Goal: Information Seeking & Learning: Learn about a topic

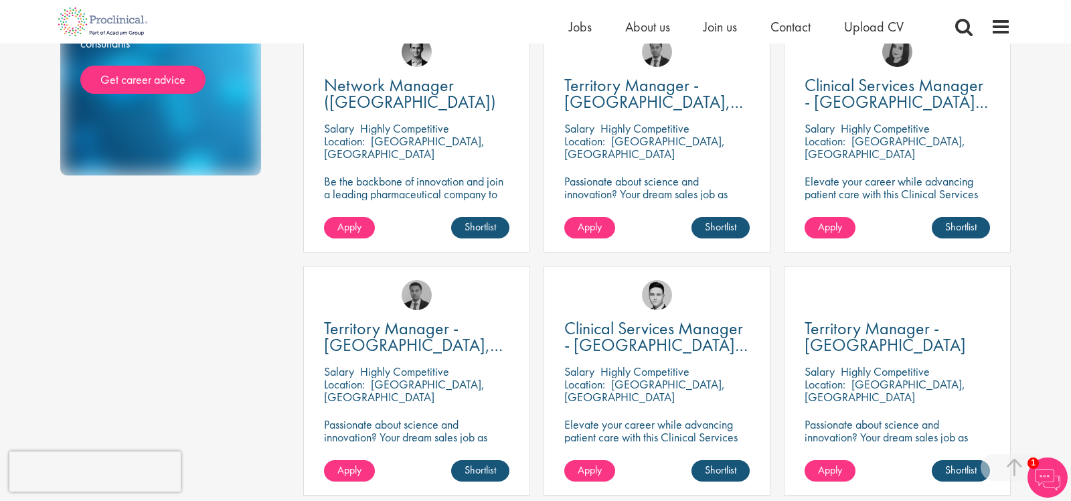
scroll to position [773, 0]
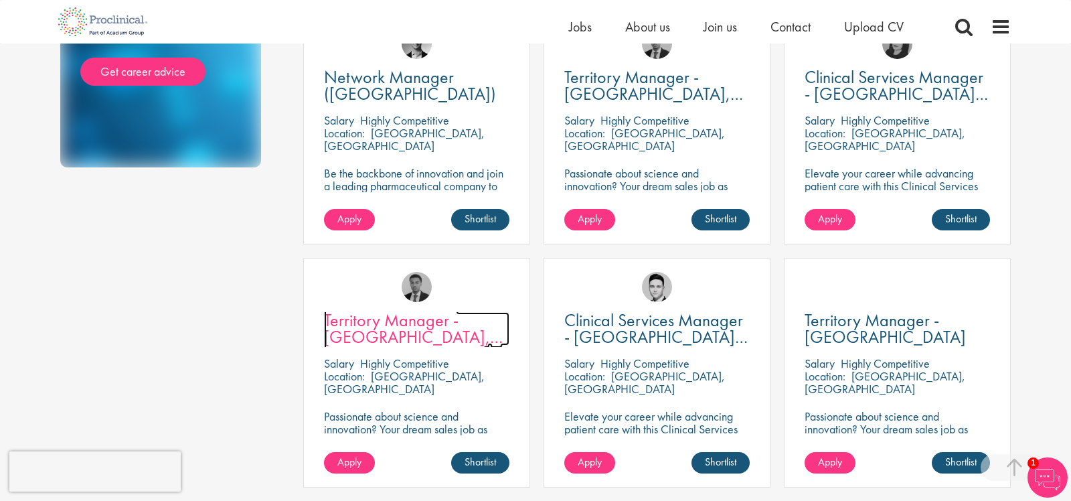
click at [393, 333] on span "Territory Manager - [GEOGRAPHIC_DATA], [GEOGRAPHIC_DATA]" at bounding box center [413, 337] width 179 height 56
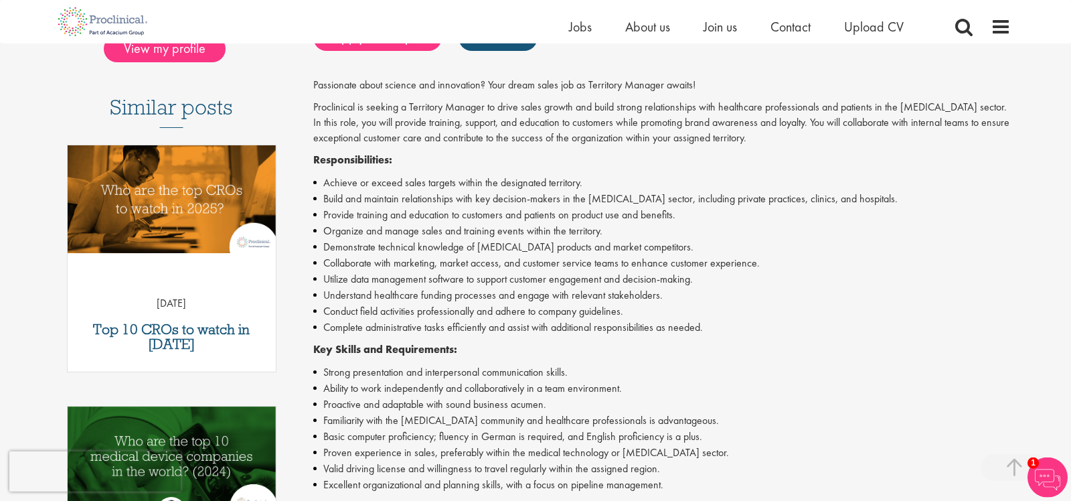
scroll to position [422, 0]
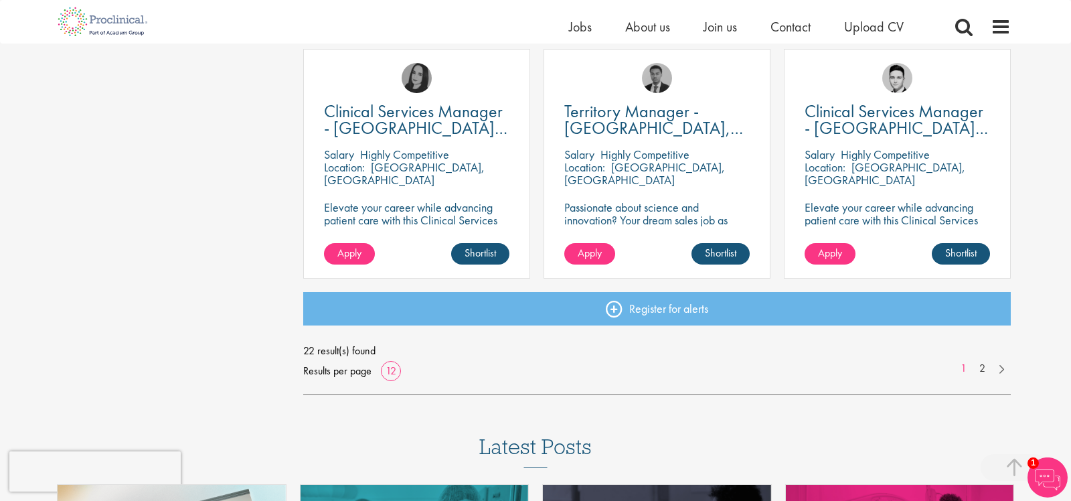
scroll to position [984, 0]
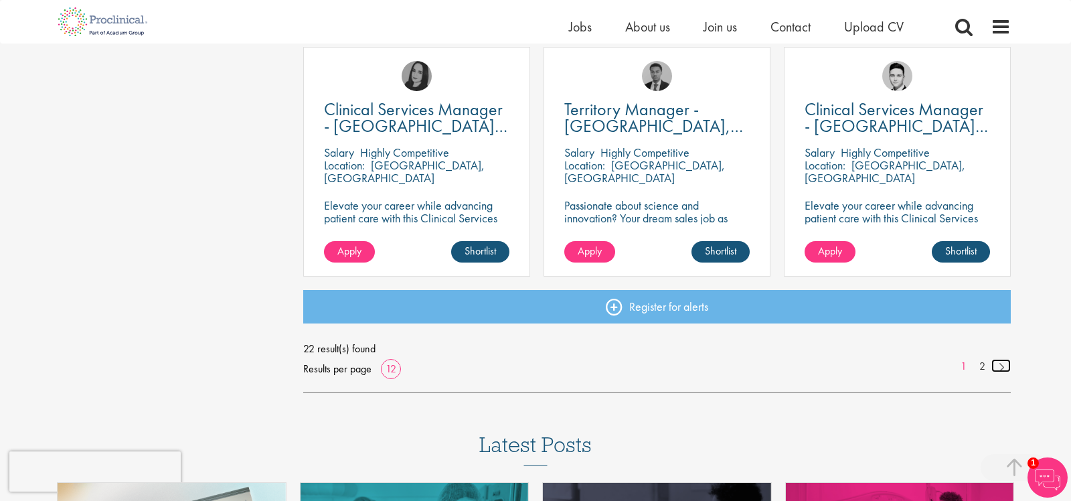
click at [999, 364] on link at bounding box center [1001, 365] width 19 height 13
